Goal: Book appointment/travel/reservation

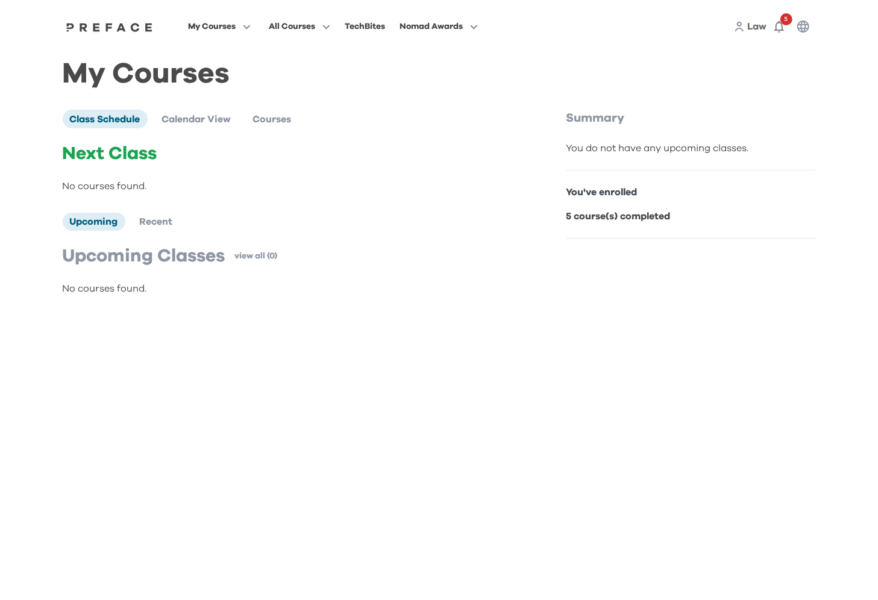
click at [229, 29] on span "My Courses" at bounding box center [212, 26] width 48 height 14
click at [212, 140] on span at bounding box center [219, 143] width 113 height 34
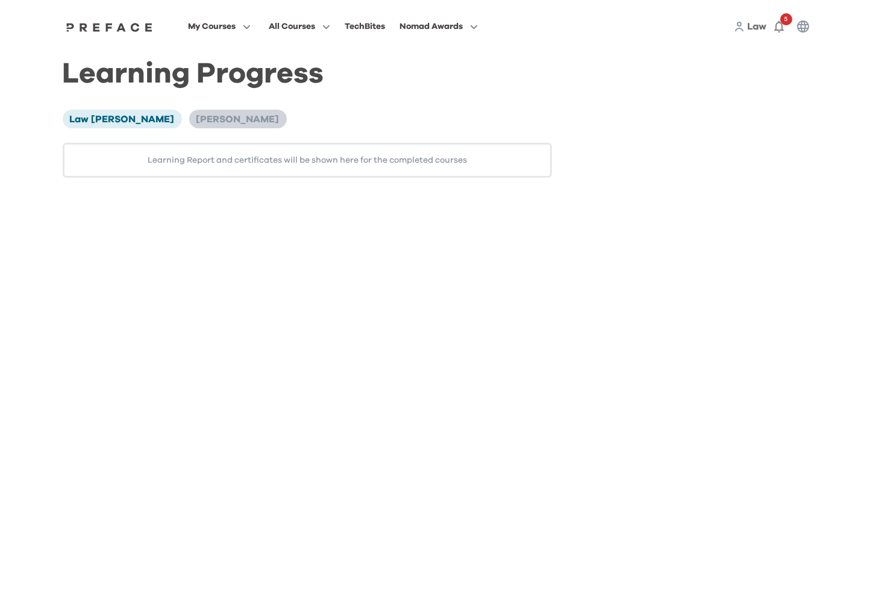
click at [189, 124] on li "Audrey Law" at bounding box center [238, 119] width 98 height 18
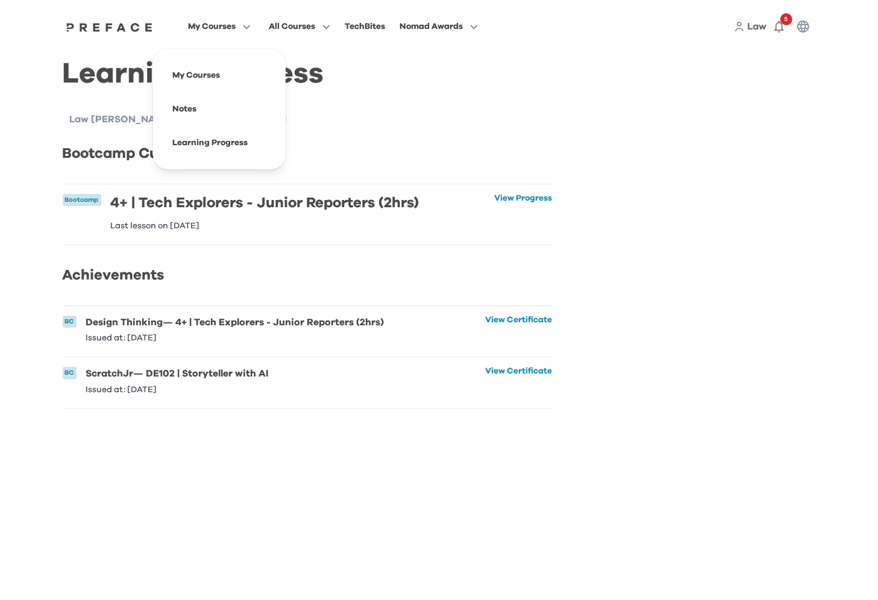
click at [208, 25] on span "My Courses" at bounding box center [212, 26] width 48 height 14
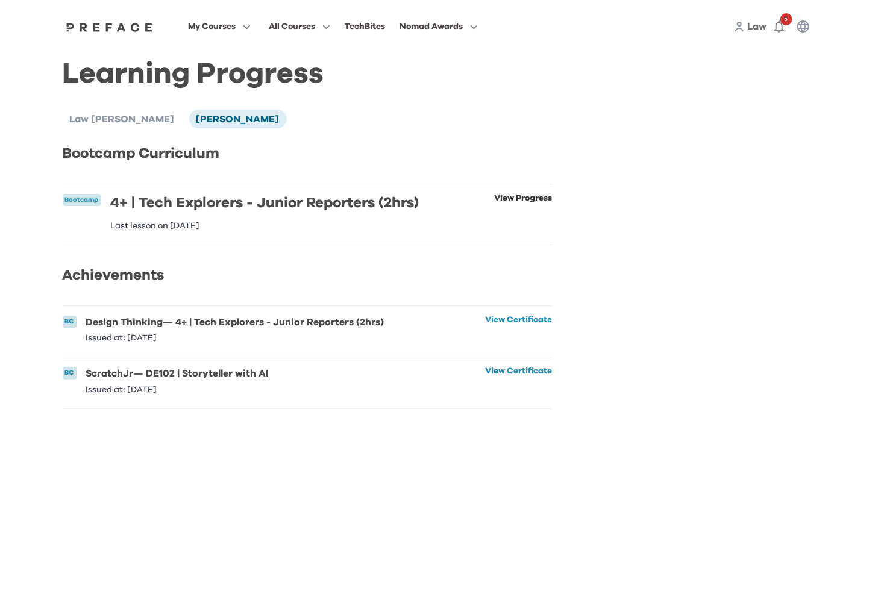
click at [510, 200] on link "View Progress" at bounding box center [523, 212] width 58 height 36
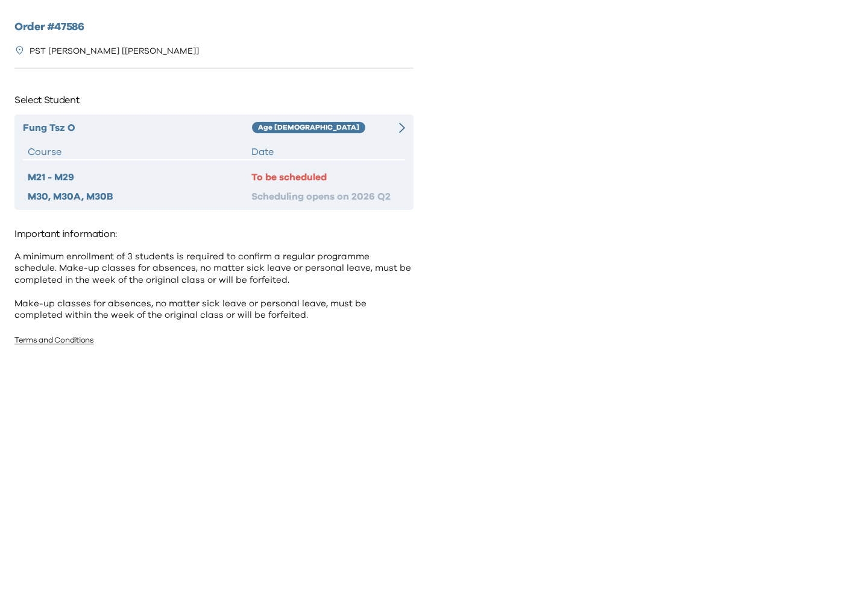
click at [389, 136] on div "Fung Tsz O Age 8-9 Course Date M21 - M29 To be scheduled M30, M30A, M30B Schedu…" at bounding box center [213, 162] width 399 height 95
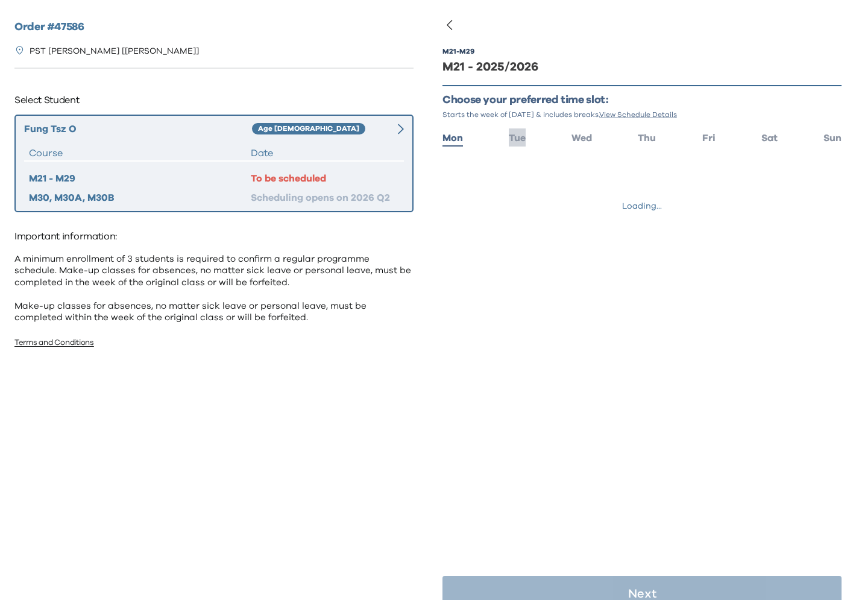
click at [517, 144] on li "Tue" at bounding box center [517, 136] width 17 height 17
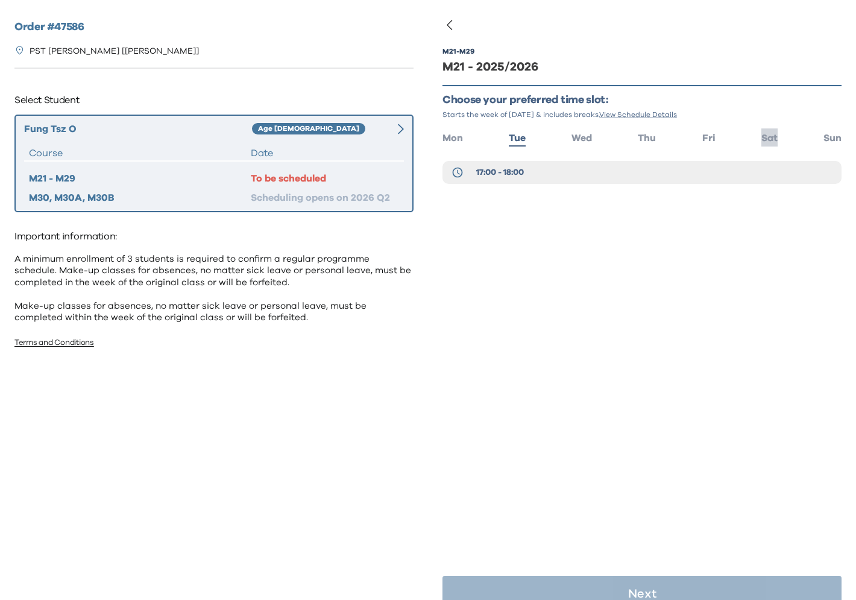
click at [762, 142] on span "Sat" at bounding box center [769, 138] width 16 height 10
click at [514, 169] on span "16:00 - 17:00" at bounding box center [500, 172] width 48 height 12
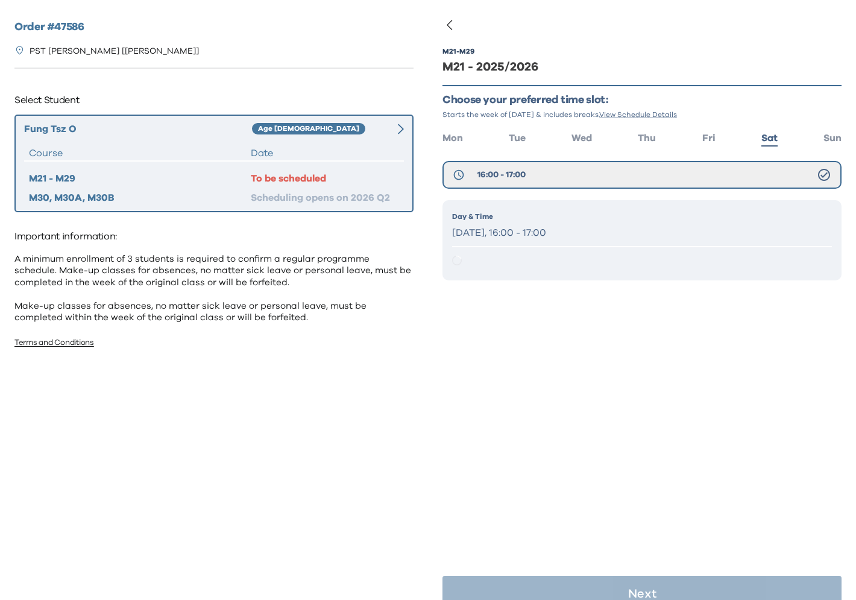
click at [557, 239] on p "Saturday, 16:00 - 17:00" at bounding box center [642, 232] width 380 height 17
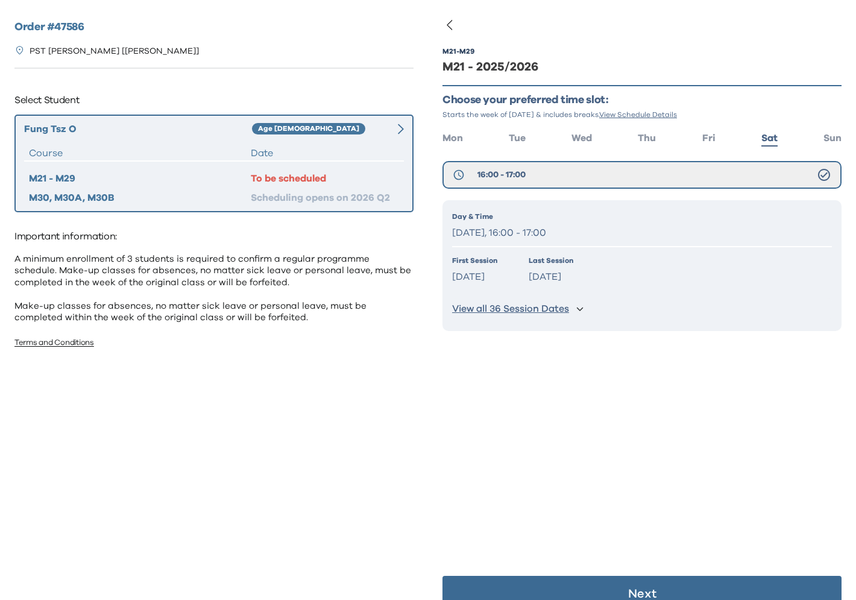
scroll to position [24, 0]
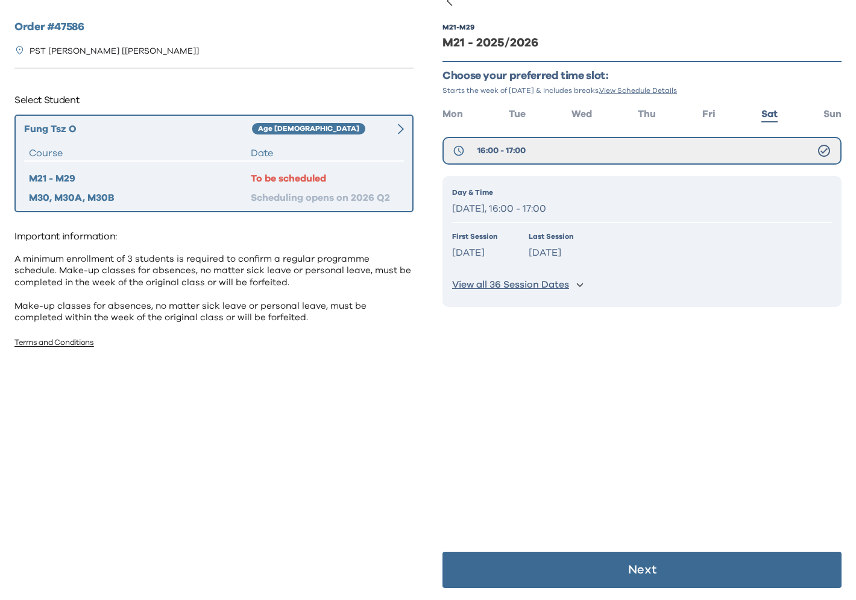
click at [594, 572] on button "Next" at bounding box center [641, 569] width 399 height 36
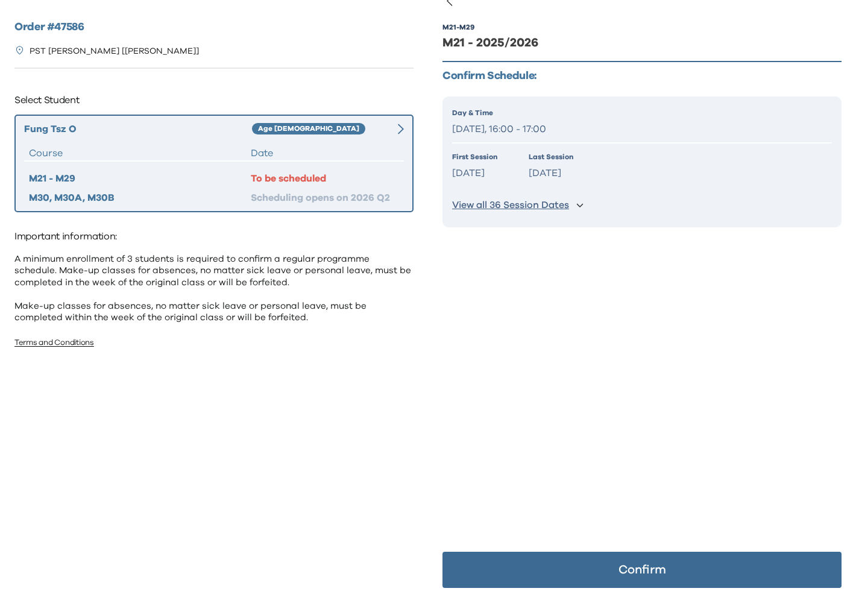
click at [594, 572] on button "Confirm" at bounding box center [641, 569] width 399 height 36
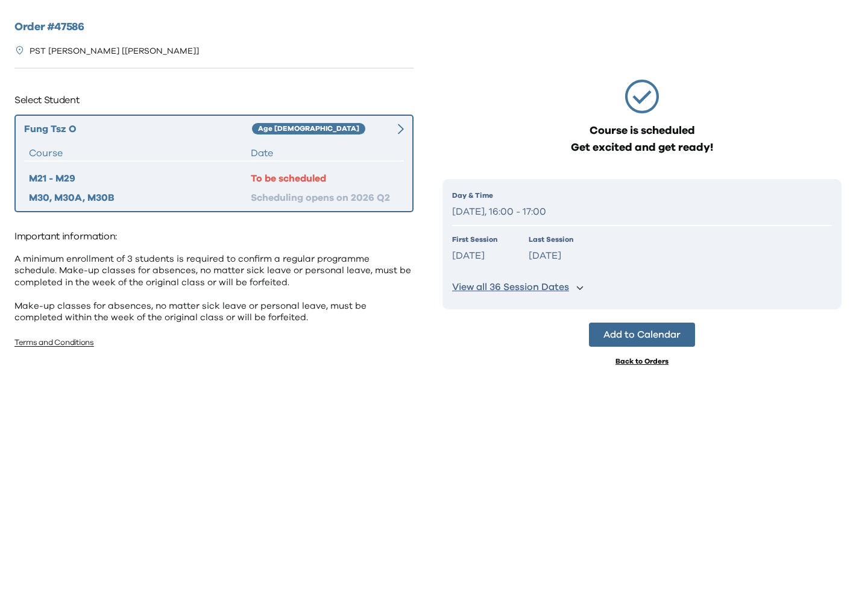
scroll to position [0, 0]
